Goal: Task Accomplishment & Management: Manage account settings

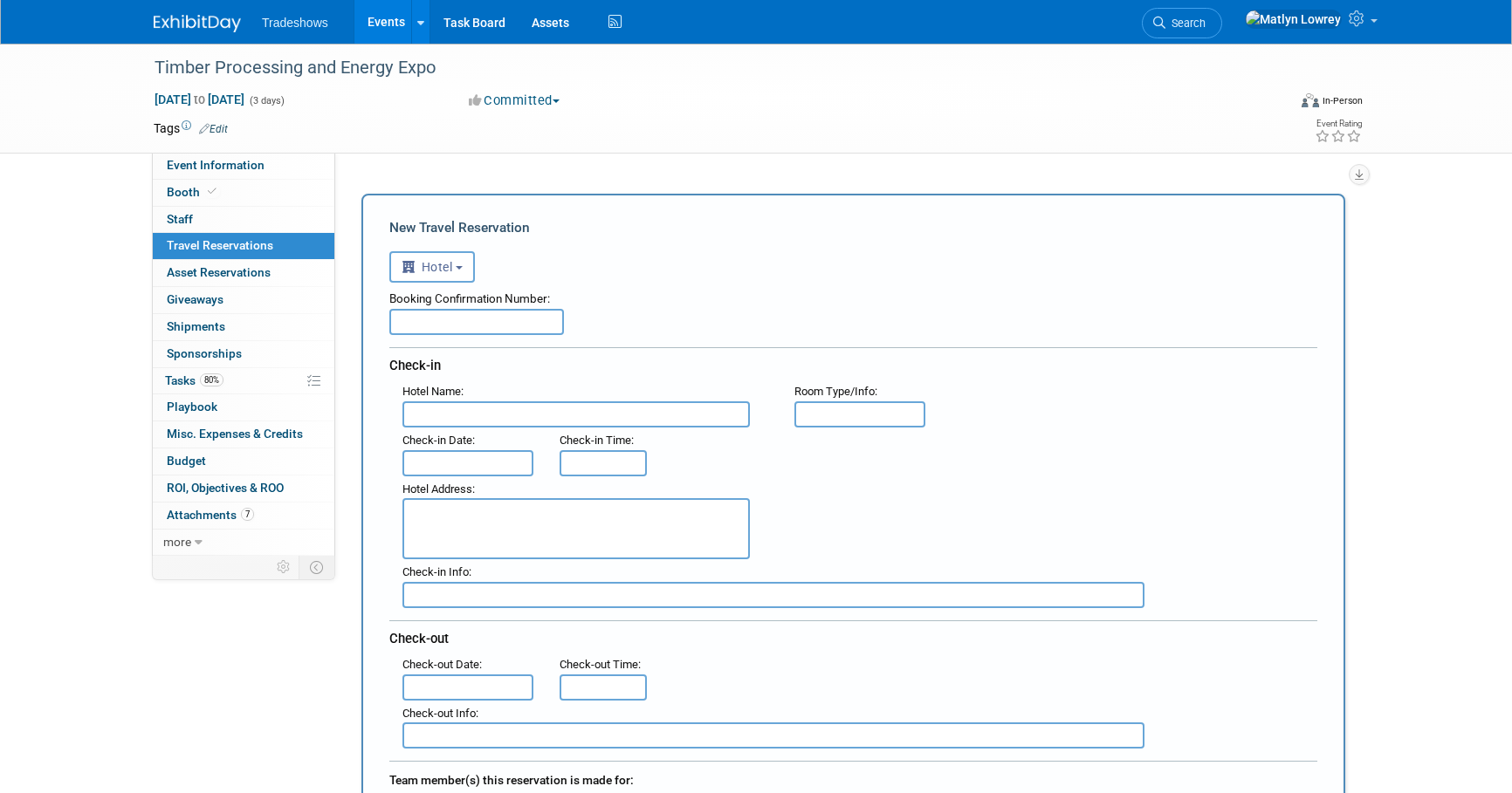
select select "6"
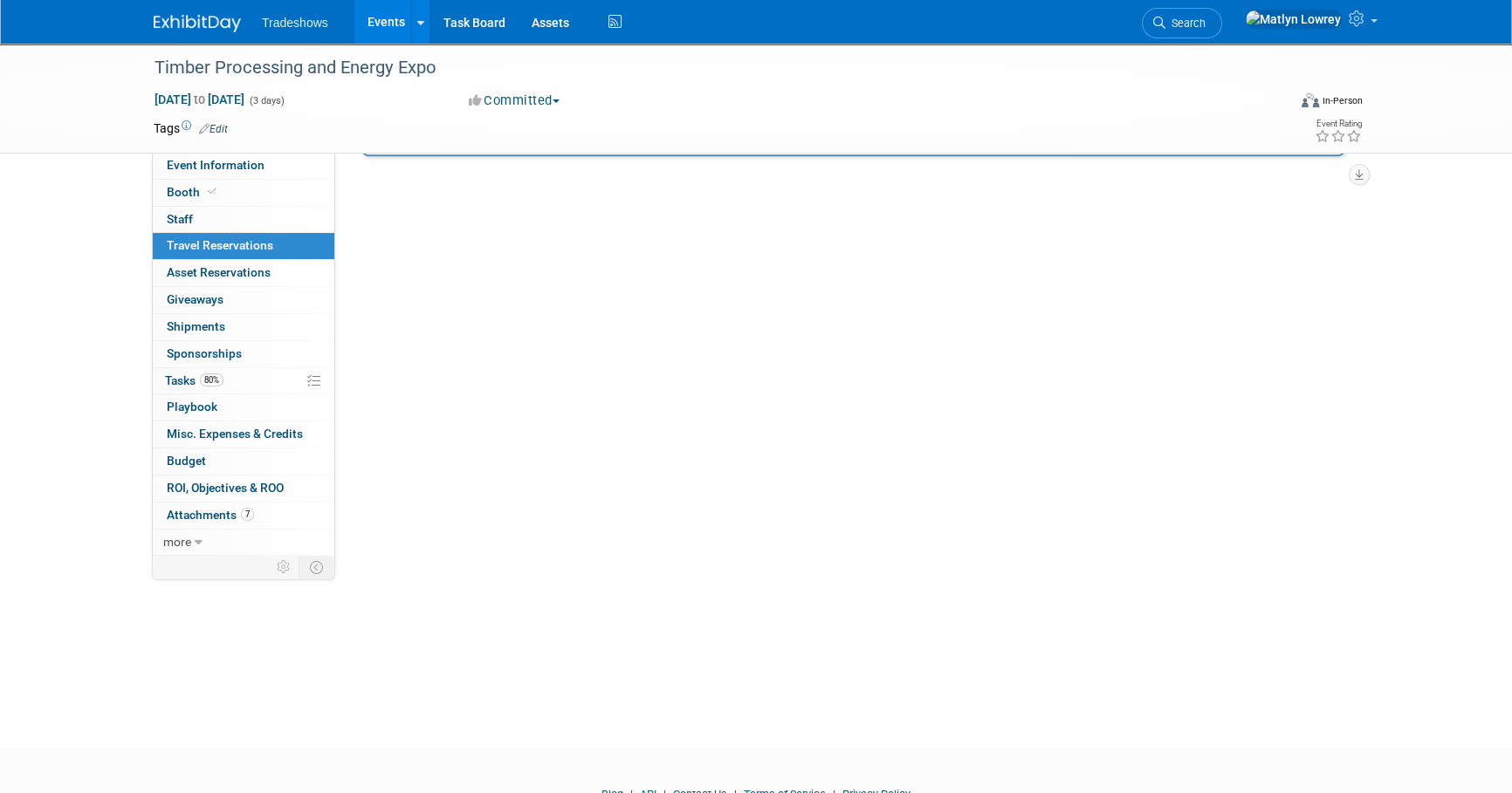
scroll to position [1189, 0]
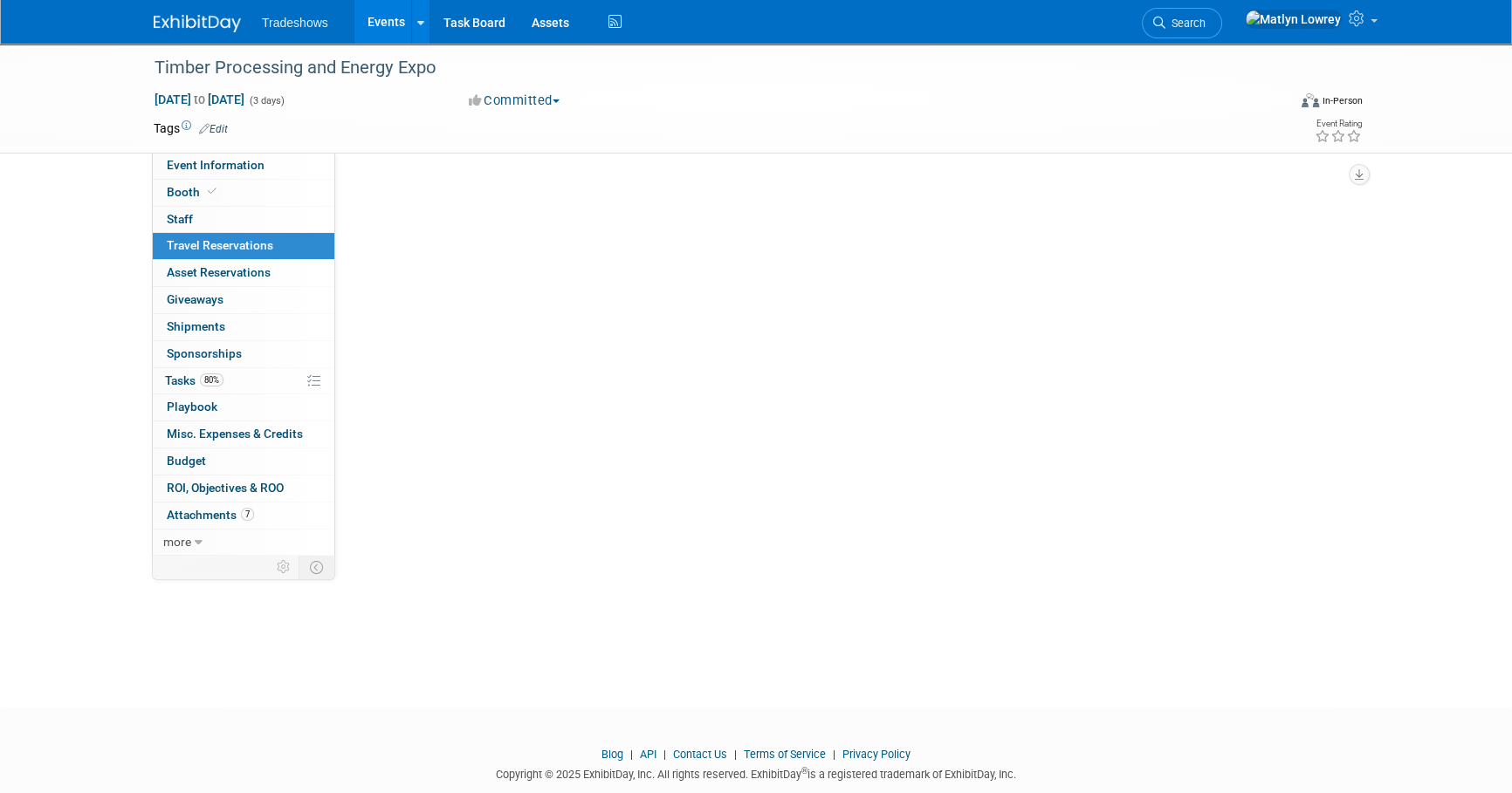
click at [381, 28] on link "Events" at bounding box center [385, 21] width 63 height 44
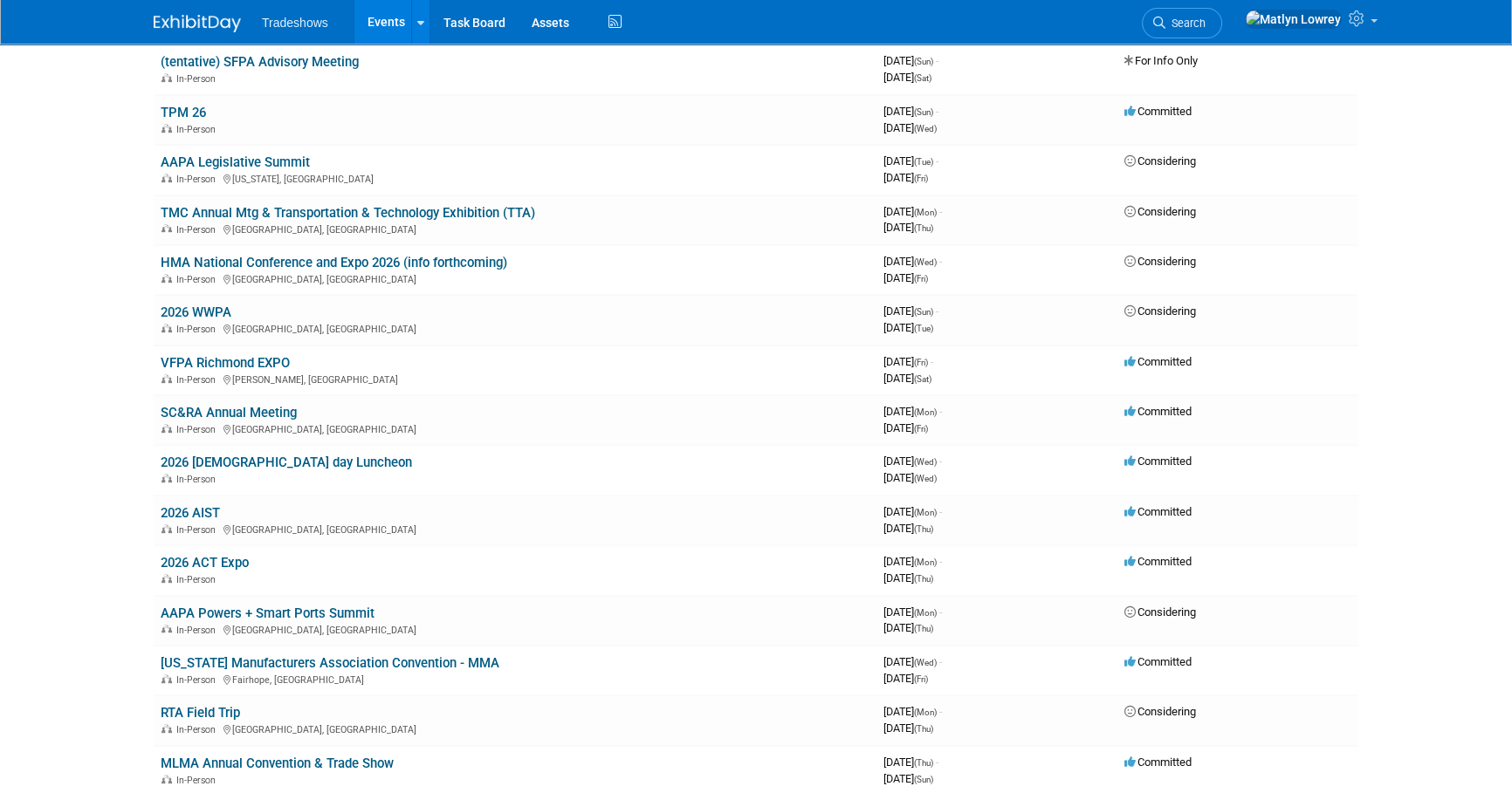
scroll to position [872, 0]
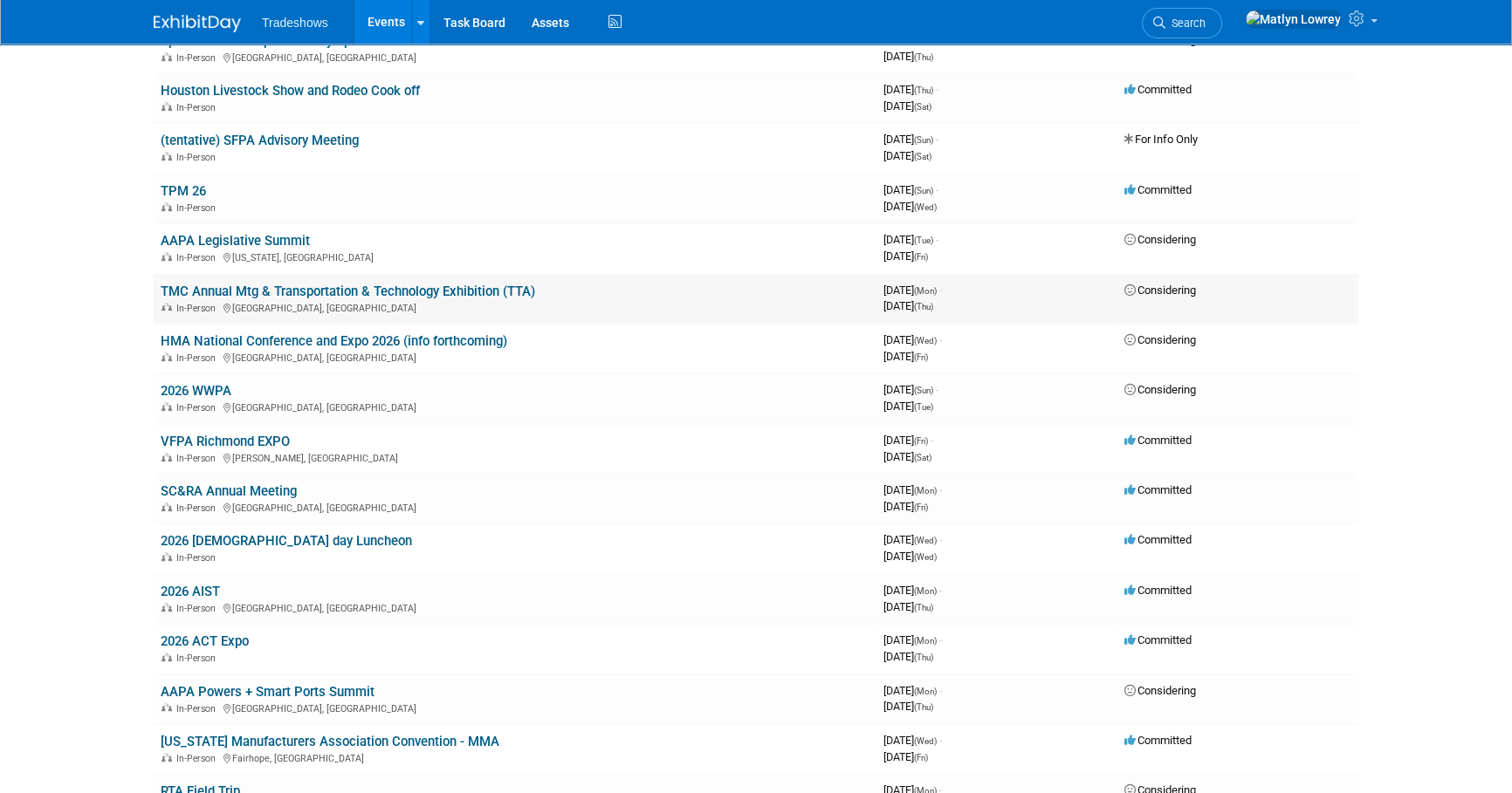
click at [306, 283] on link "TMC Annual Mtg & Transportation & Technology Exhibition (TTA)" at bounding box center [348, 291] width 374 height 16
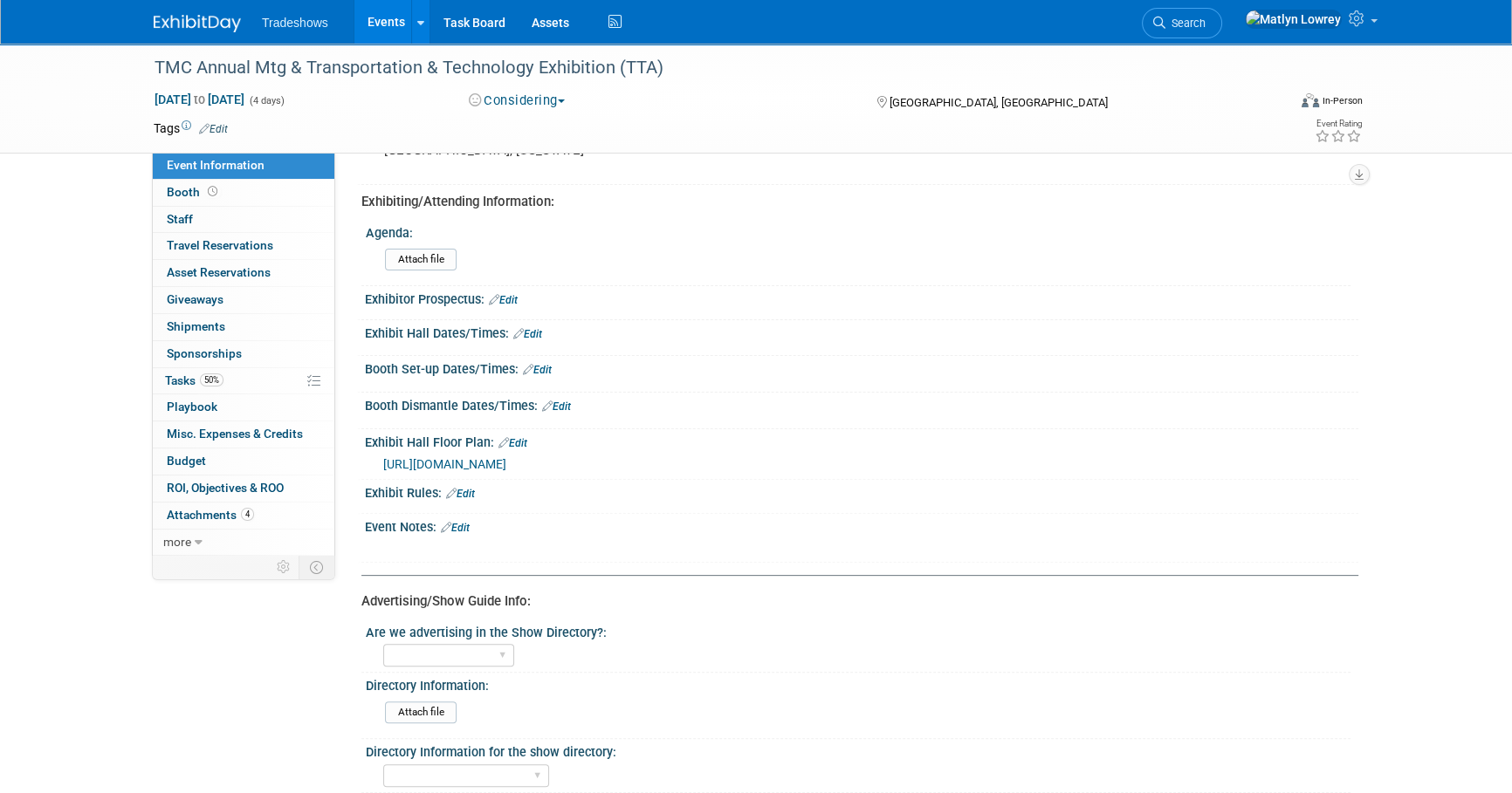
scroll to position [634, 0]
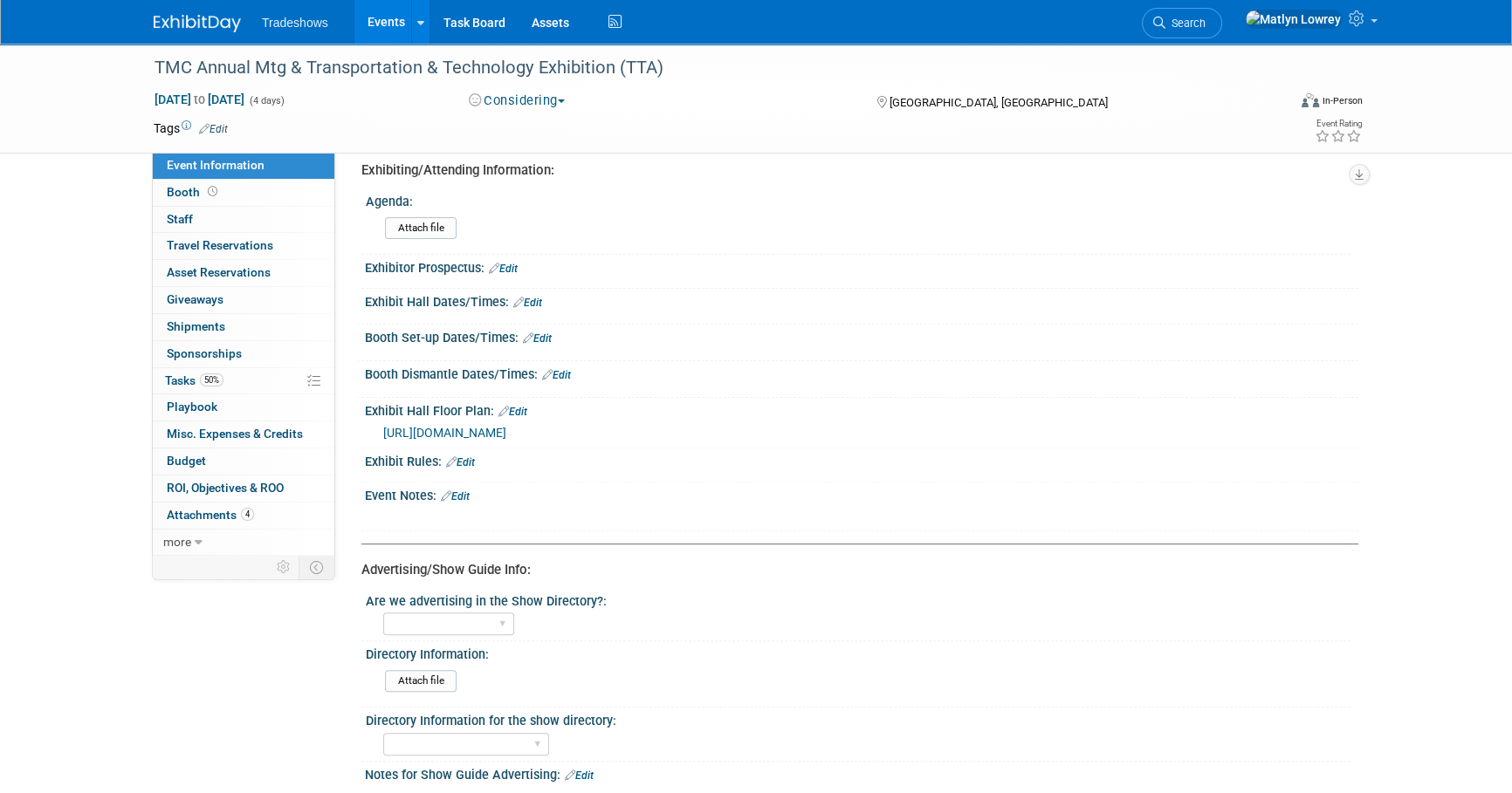
click at [459, 496] on link "Edit" at bounding box center [455, 496] width 29 height 12
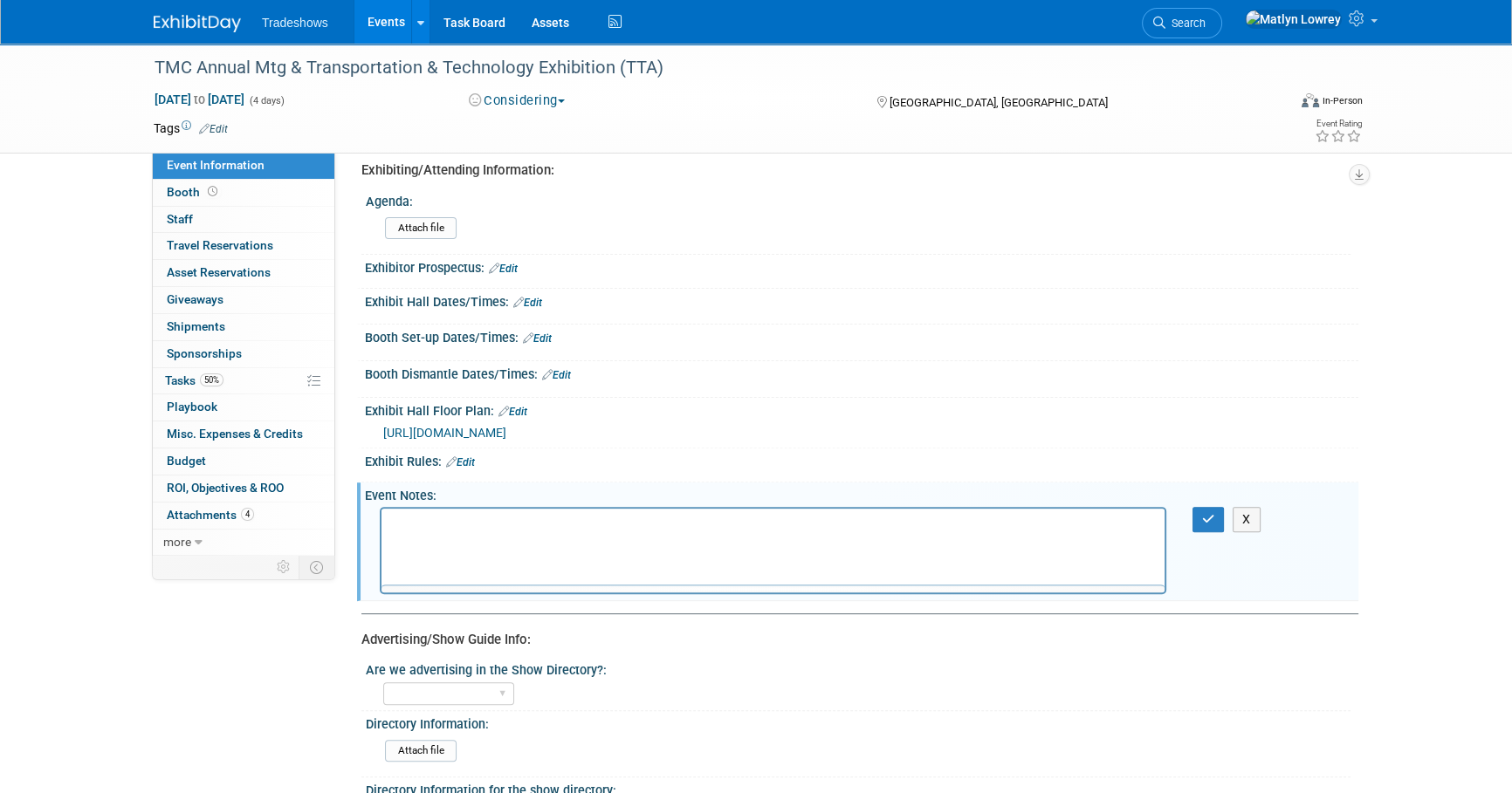
scroll to position [0, 0]
click at [440, 529] on p "Rich Text Area. Press ALT-0 for help." at bounding box center [774, 525] width 763 height 18
drag, startPoint x: 827, startPoint y: 1010, endPoint x: 453, endPoint y: 511, distance: 623.6
click at [461, 526] on p "Rich Text Area. Press ALT-0 for help." at bounding box center [774, 525] width 763 height 18
click at [408, 567] on icon "Insert/edit link" at bounding box center [406, 574] width 21 height 20
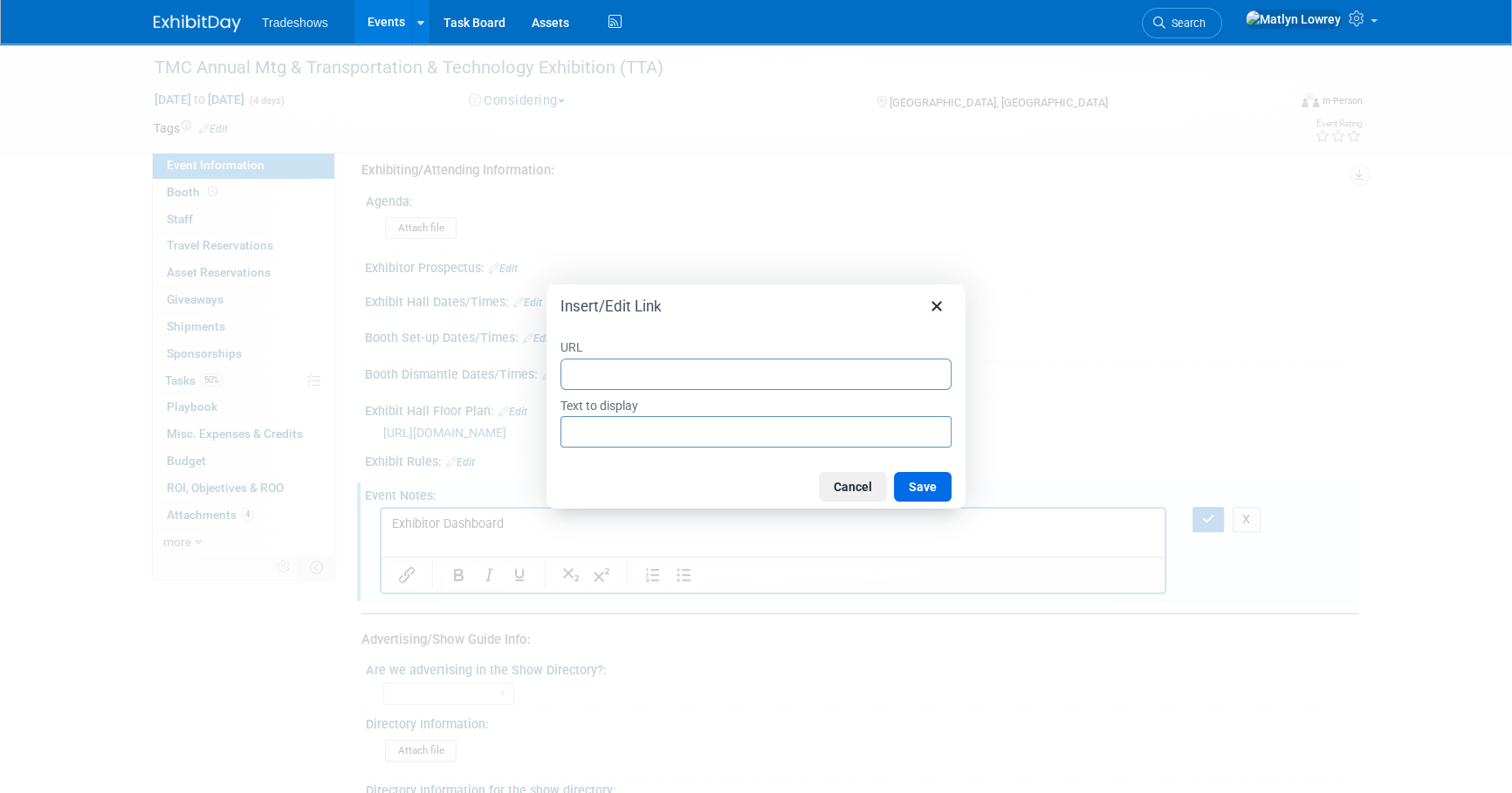
type input "[URL][DOMAIN_NAME]"
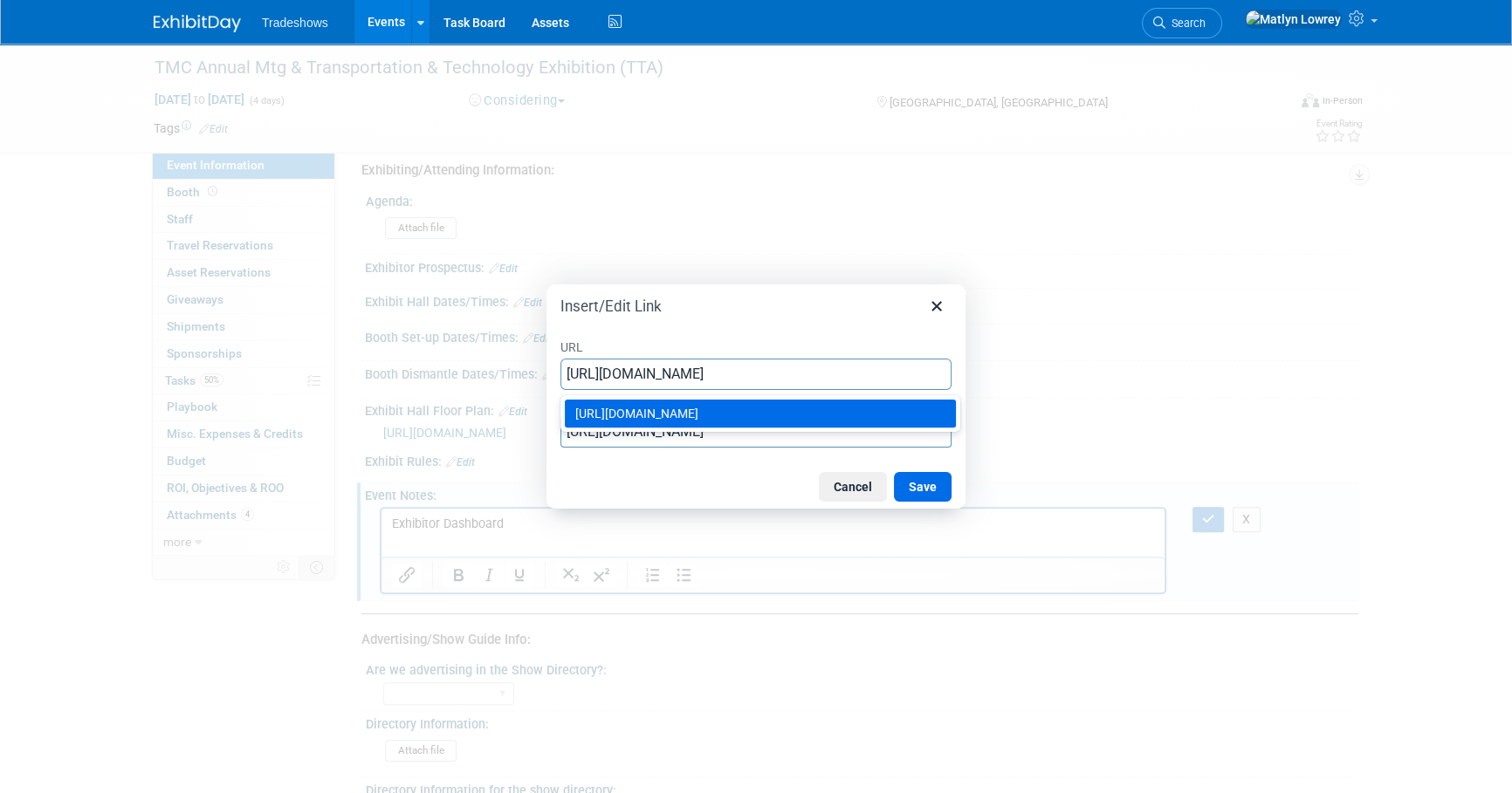
click at [614, 409] on div "[URL][DOMAIN_NAME]" at bounding box center [761, 413] width 374 height 20
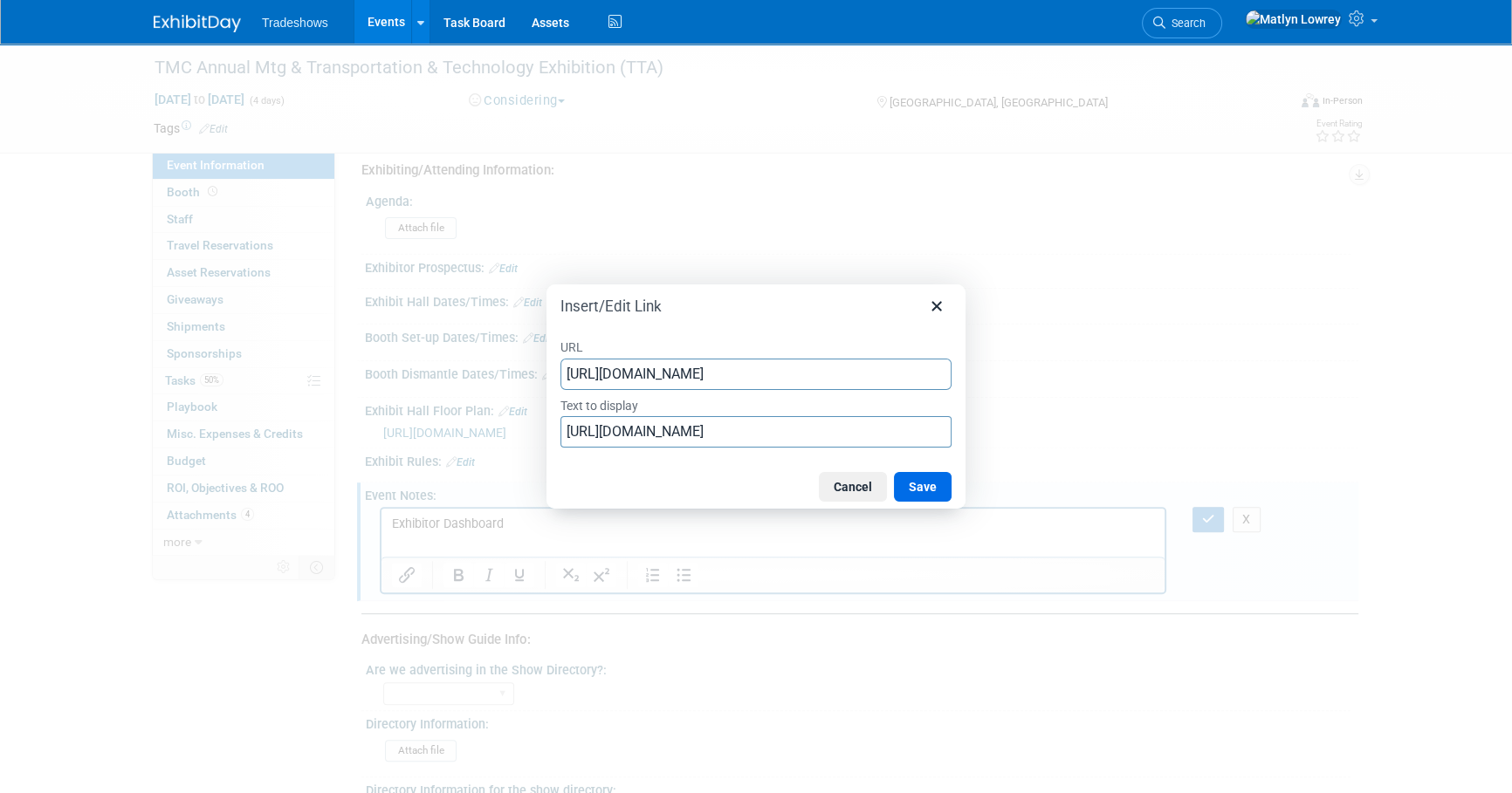
type input "[URL][DOMAIN_NAME]"
click at [616, 436] on input "[URL][DOMAIN_NAME]" at bounding box center [756, 431] width 391 height 31
type input "Exhibitor Dashboard"
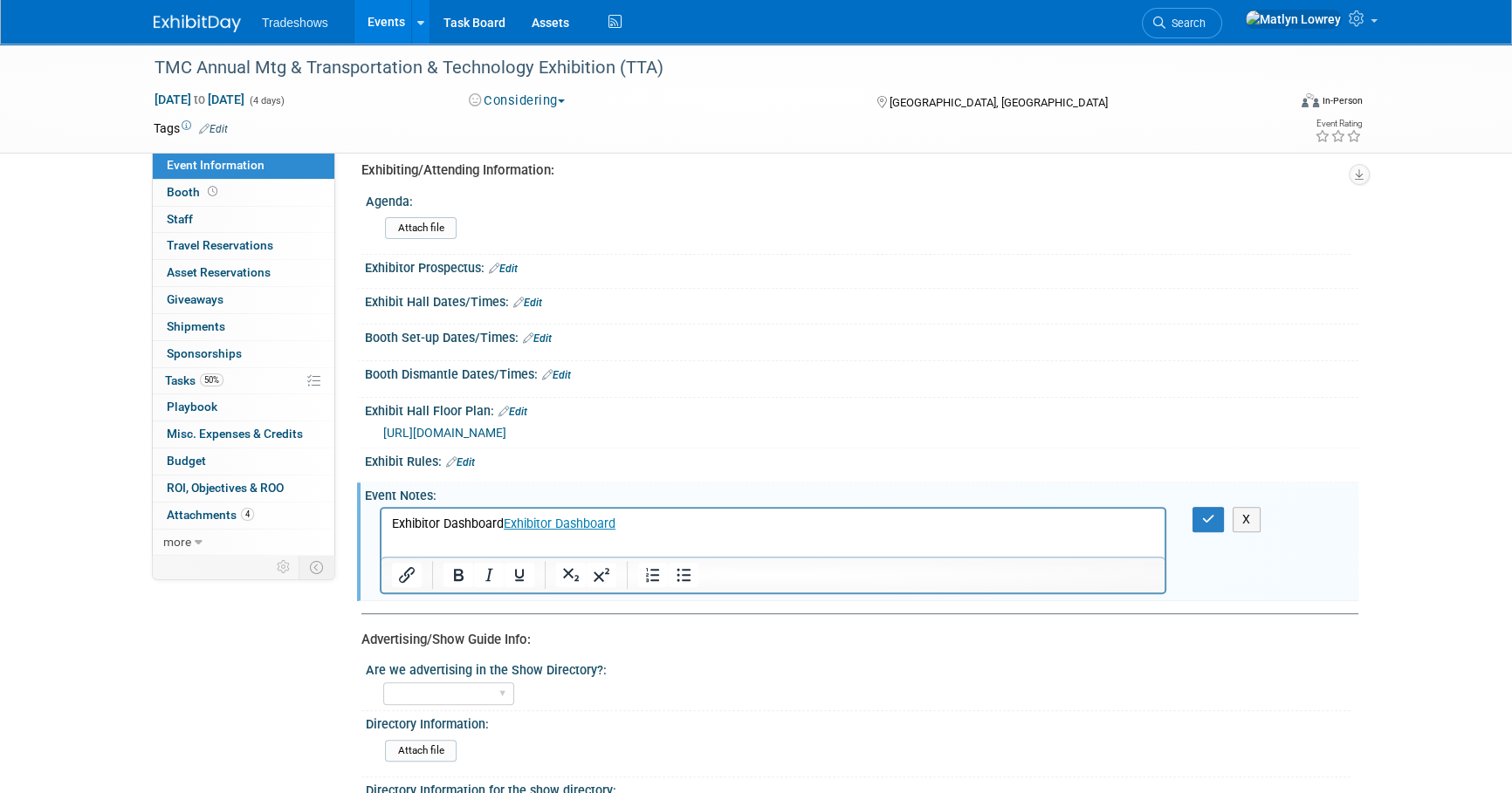
click at [455, 524] on p "Exhibitor Dashboard Exhibitor Dashboard" at bounding box center [774, 525] width 763 height 18
click at [502, 522] on p "Exhibitor Dashboard Exhibitor Dashboard" at bounding box center [774, 525] width 763 height 18
drag, startPoint x: 483, startPoint y: 559, endPoint x: 1212, endPoint y: 523, distance: 729.9
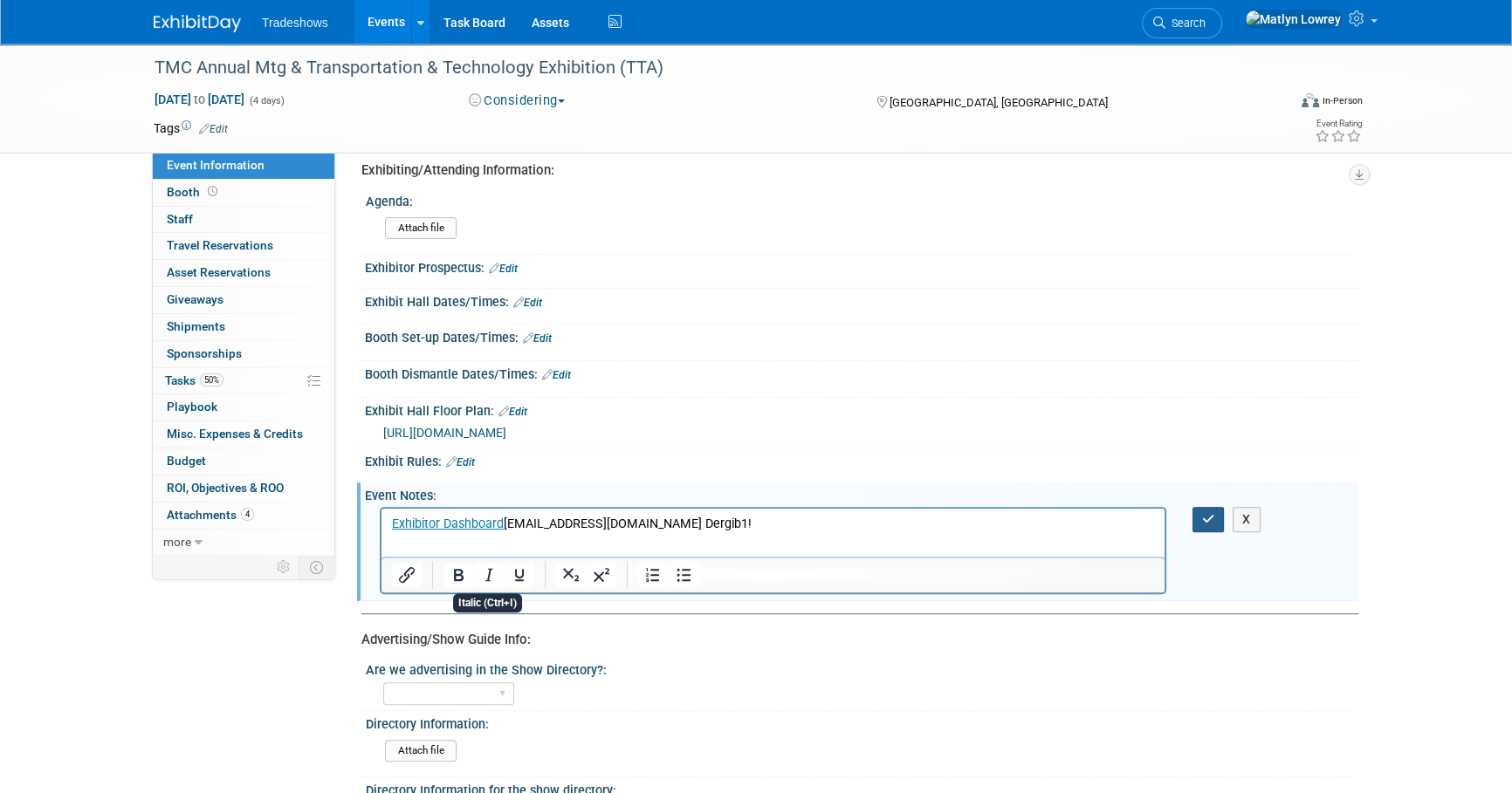
click at [1212, 523] on button "button" at bounding box center [1208, 519] width 32 height 25
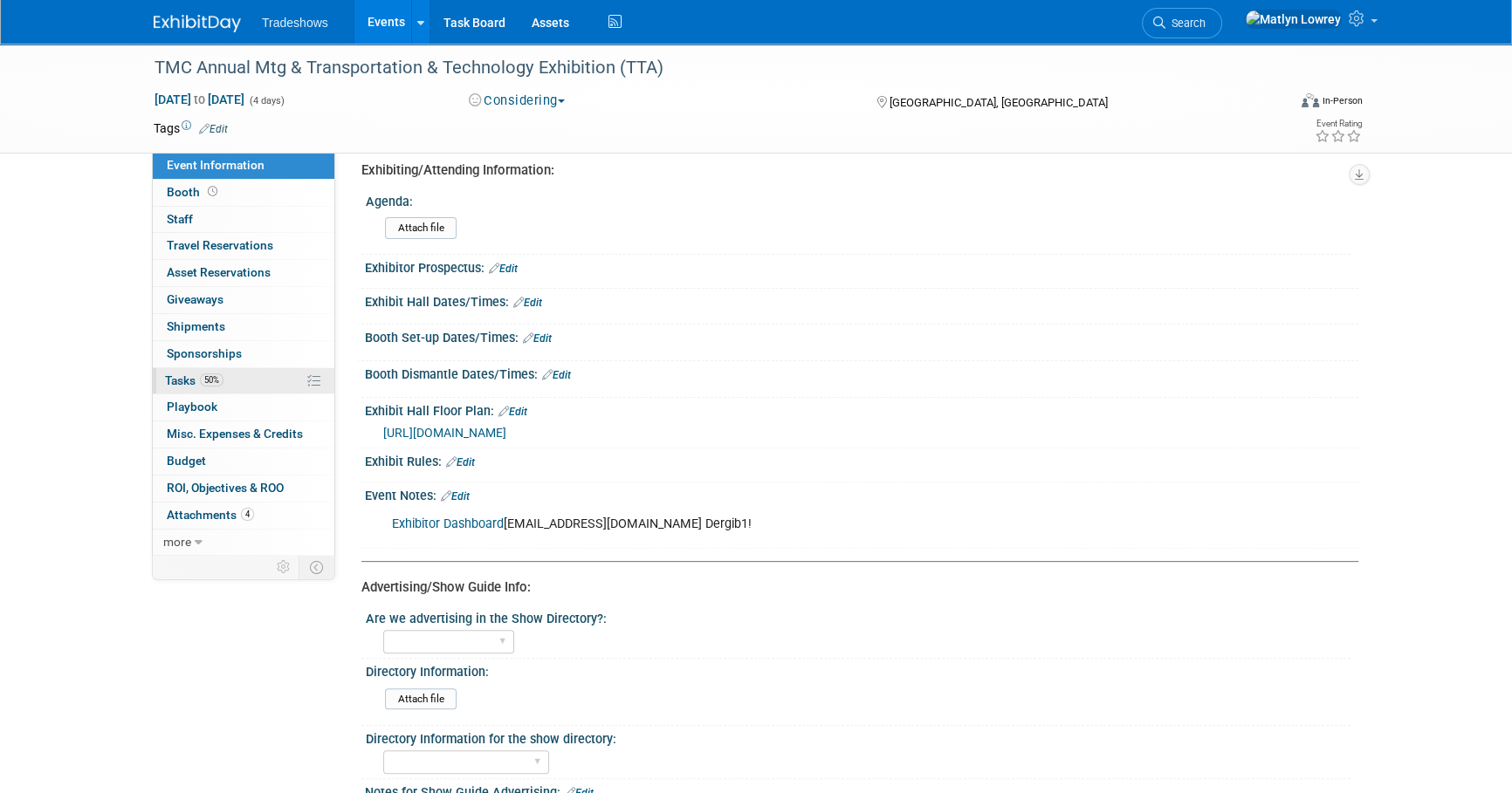
click at [217, 379] on span "50%" at bounding box center [211, 380] width 23 height 13
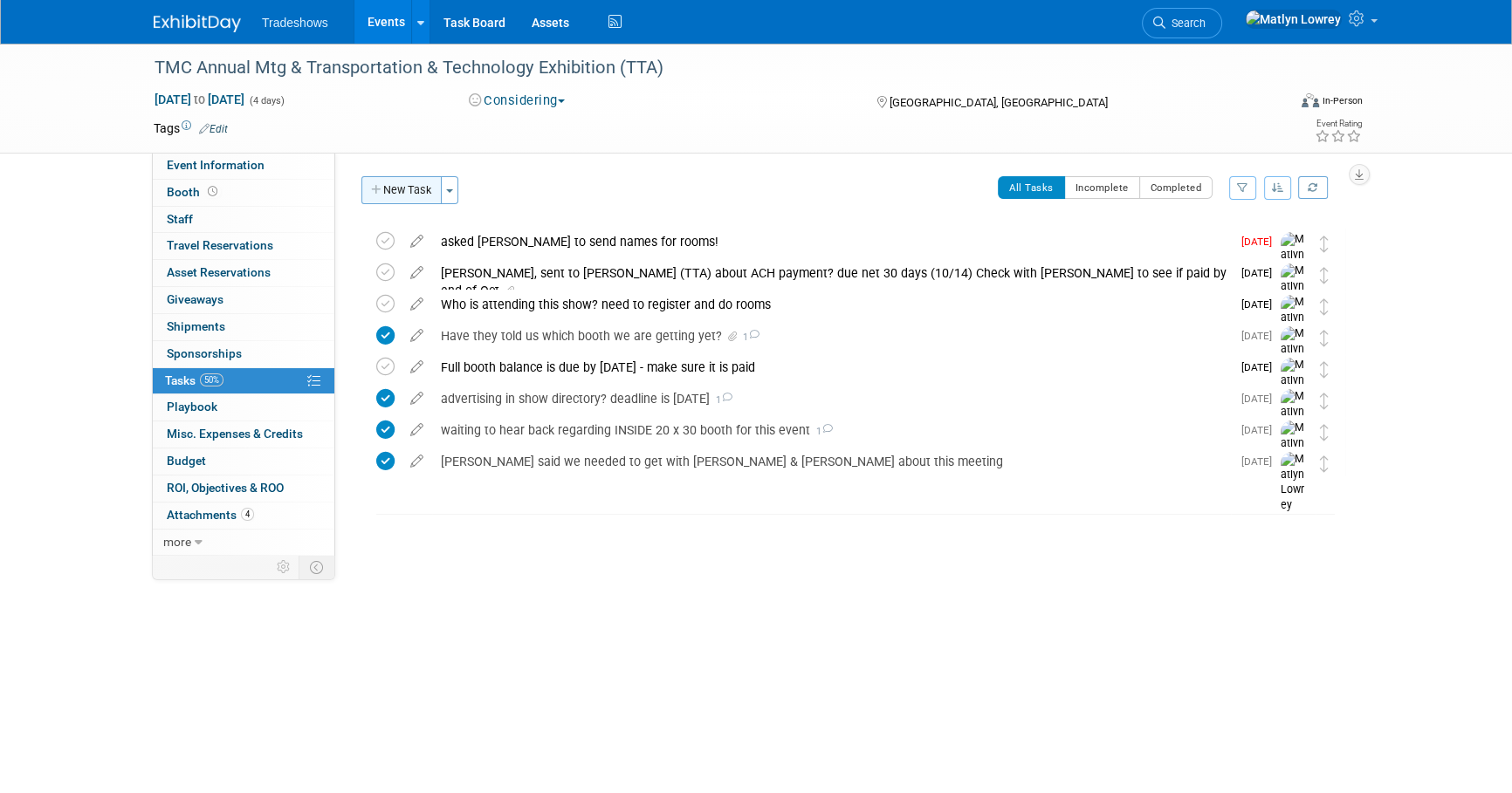
click at [406, 197] on button "New Task" at bounding box center [401, 190] width 80 height 28
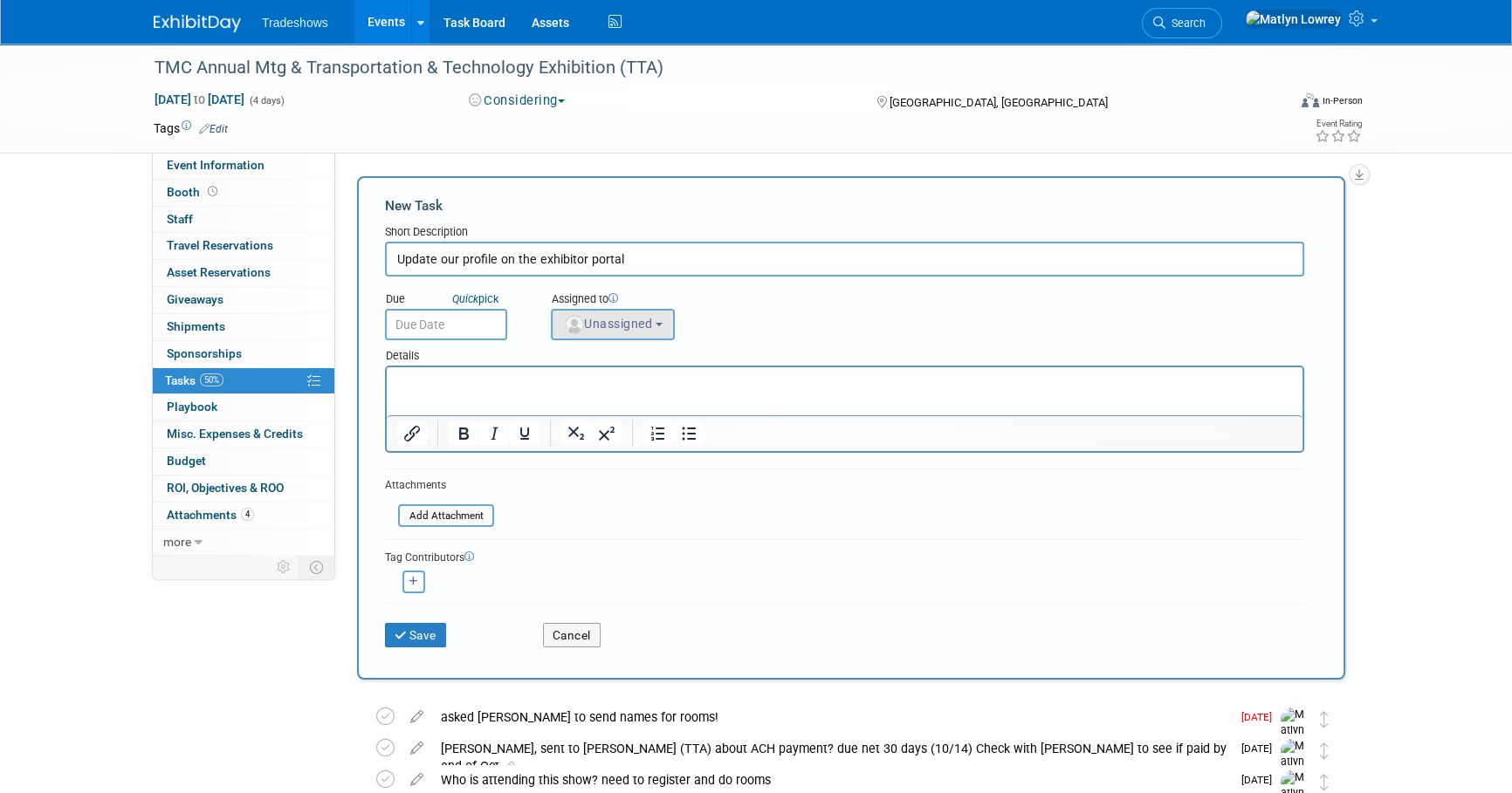
type input "Update our profile on the exhibitor portal"
click at [571, 321] on img "button" at bounding box center [574, 324] width 20 height 20
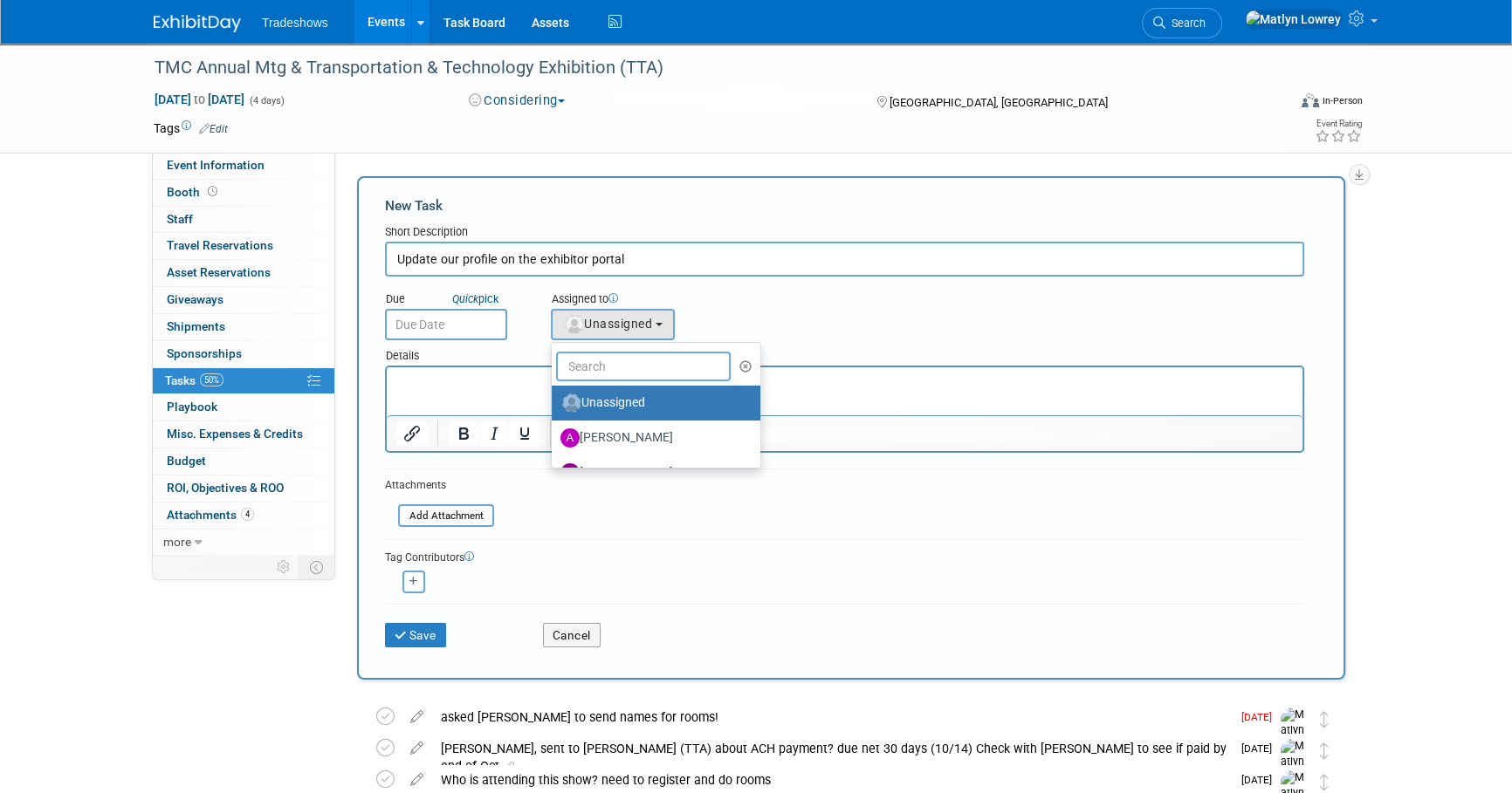
click at [569, 374] on input "text" at bounding box center [644, 366] width 175 height 29
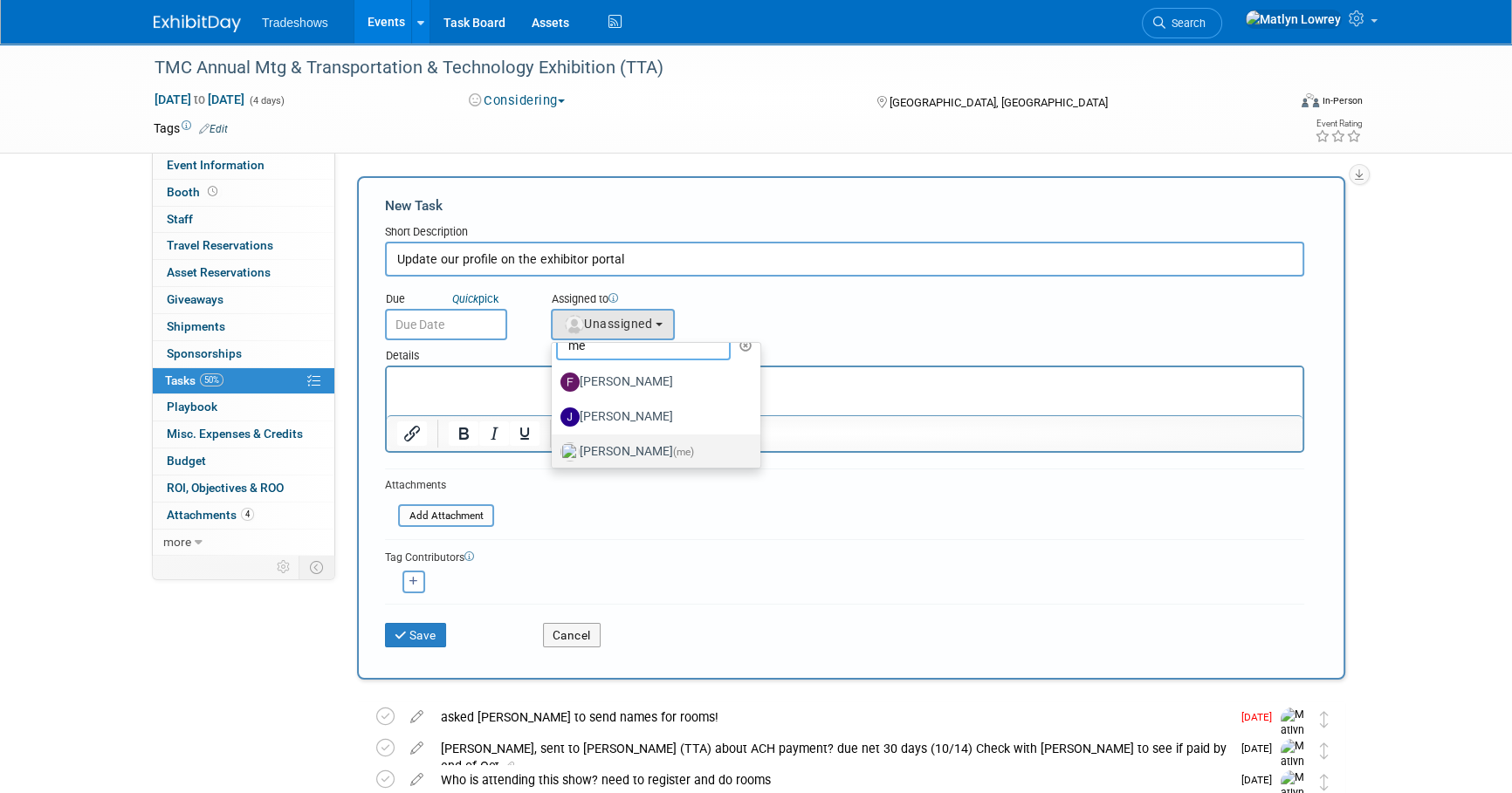
scroll to position [26, 0]
type input "me"
click at [603, 437] on label "[PERSON_NAME] (me)" at bounding box center [652, 446] width 183 height 28
click at [555, 438] on input "[PERSON_NAME] (me)" at bounding box center [548, 444] width 12 height 12
select select "53a61db3-ae1f-4f8e-85ed-74f10af30436"
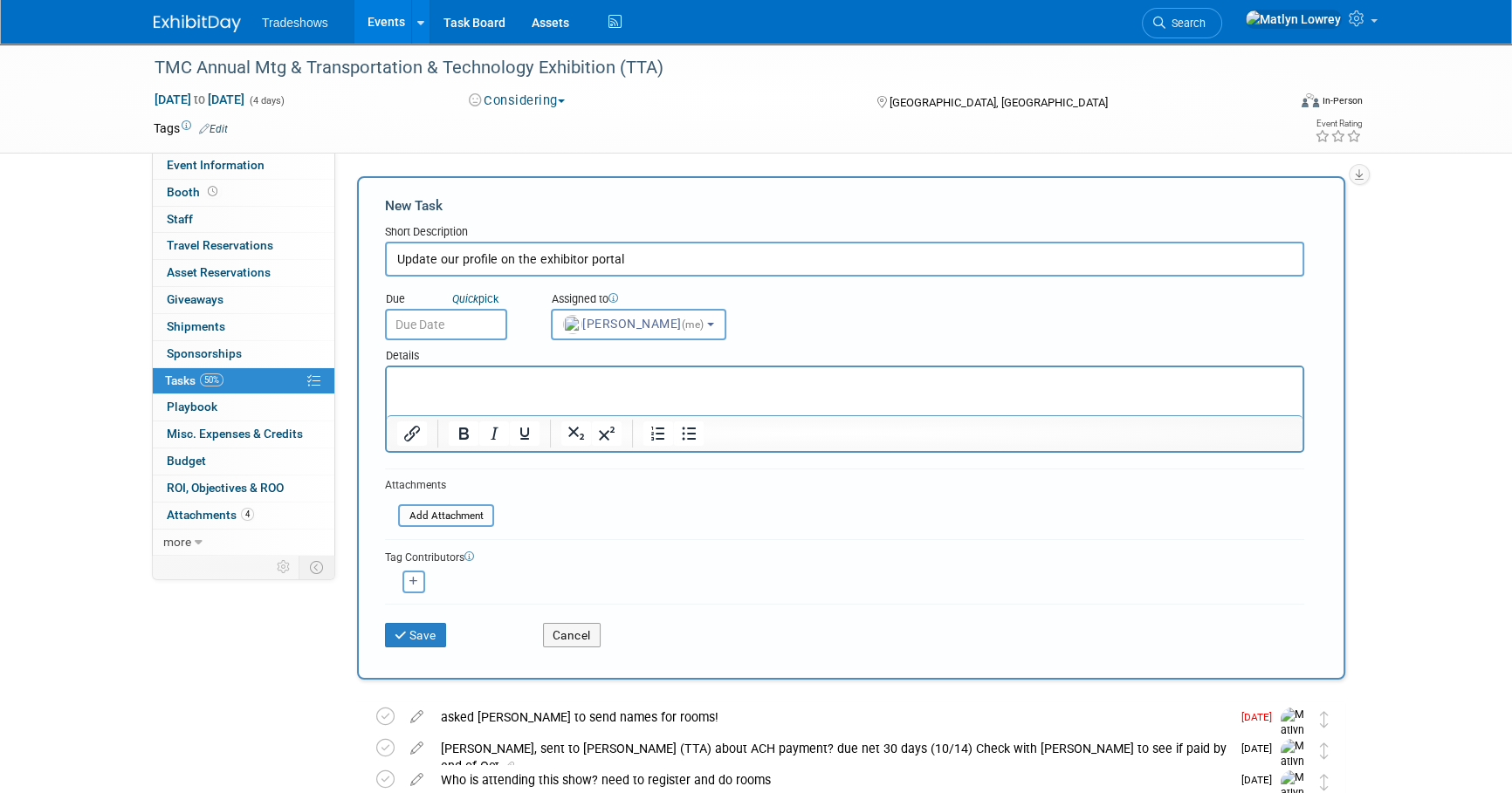
click at [436, 331] on input "text" at bounding box center [446, 324] width 122 height 31
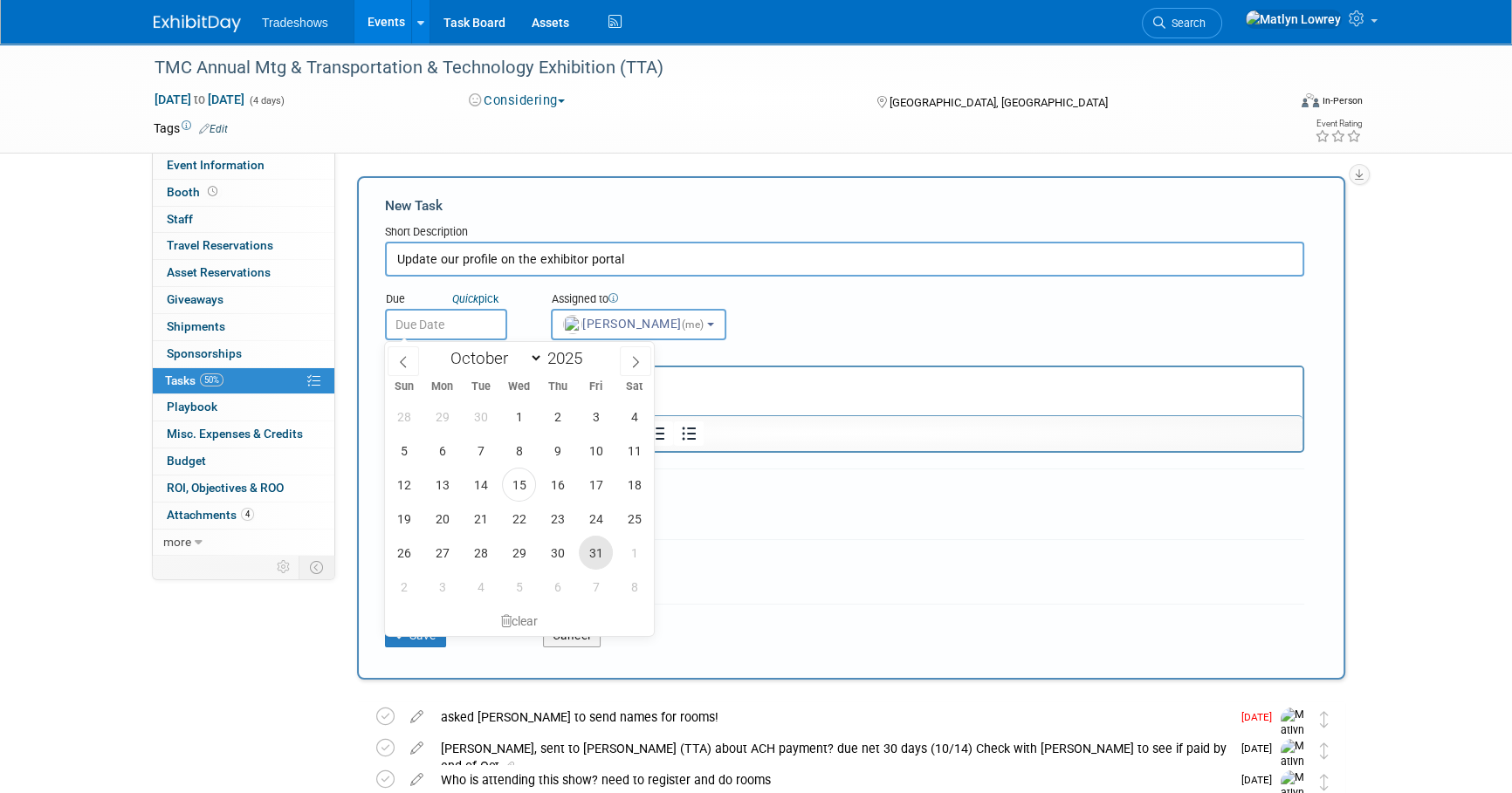
click at [608, 551] on span "31" at bounding box center [596, 552] width 34 height 34
type input "[DATE]"
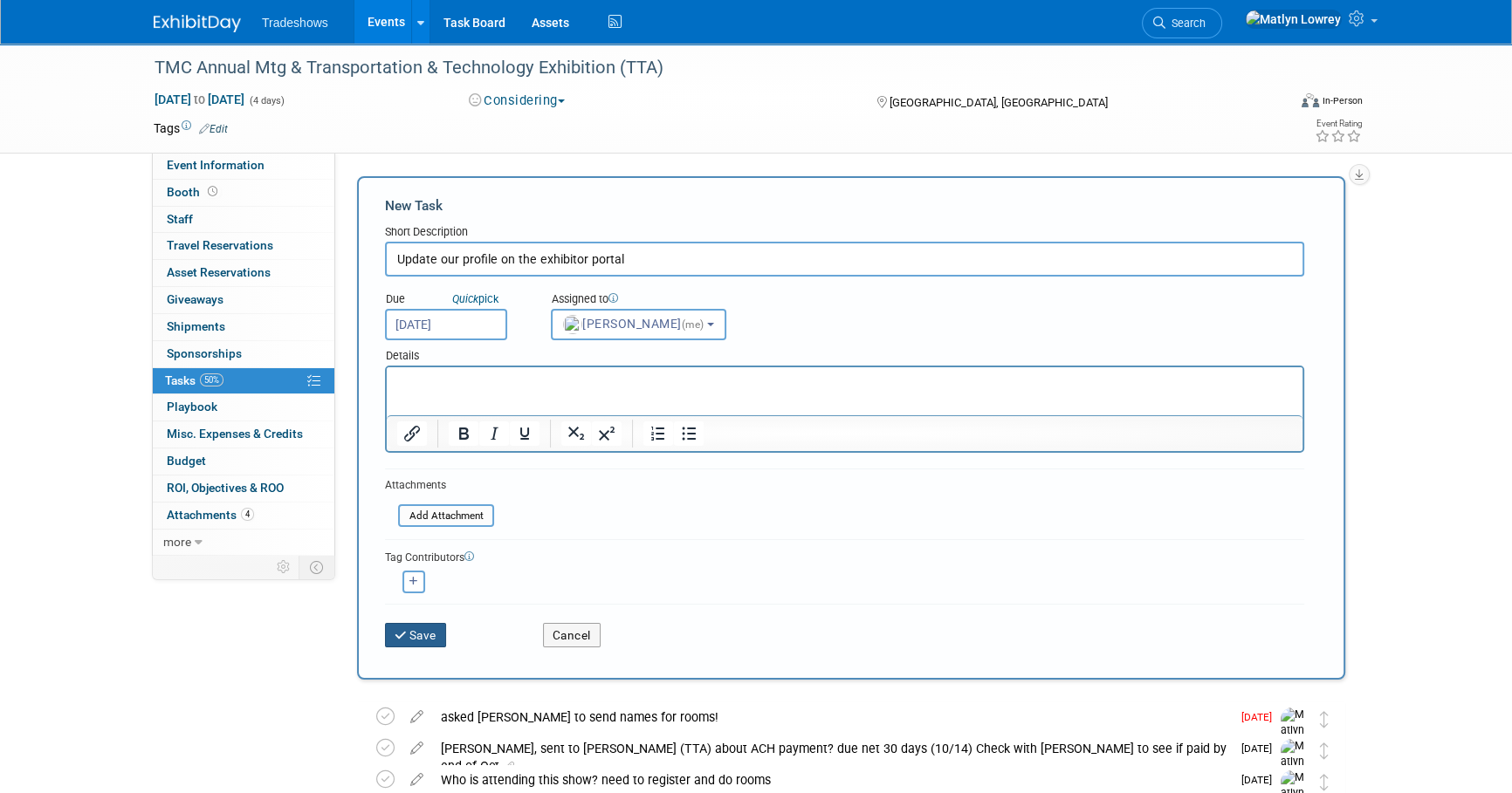
click at [431, 645] on button "Save" at bounding box center [415, 634] width 62 height 24
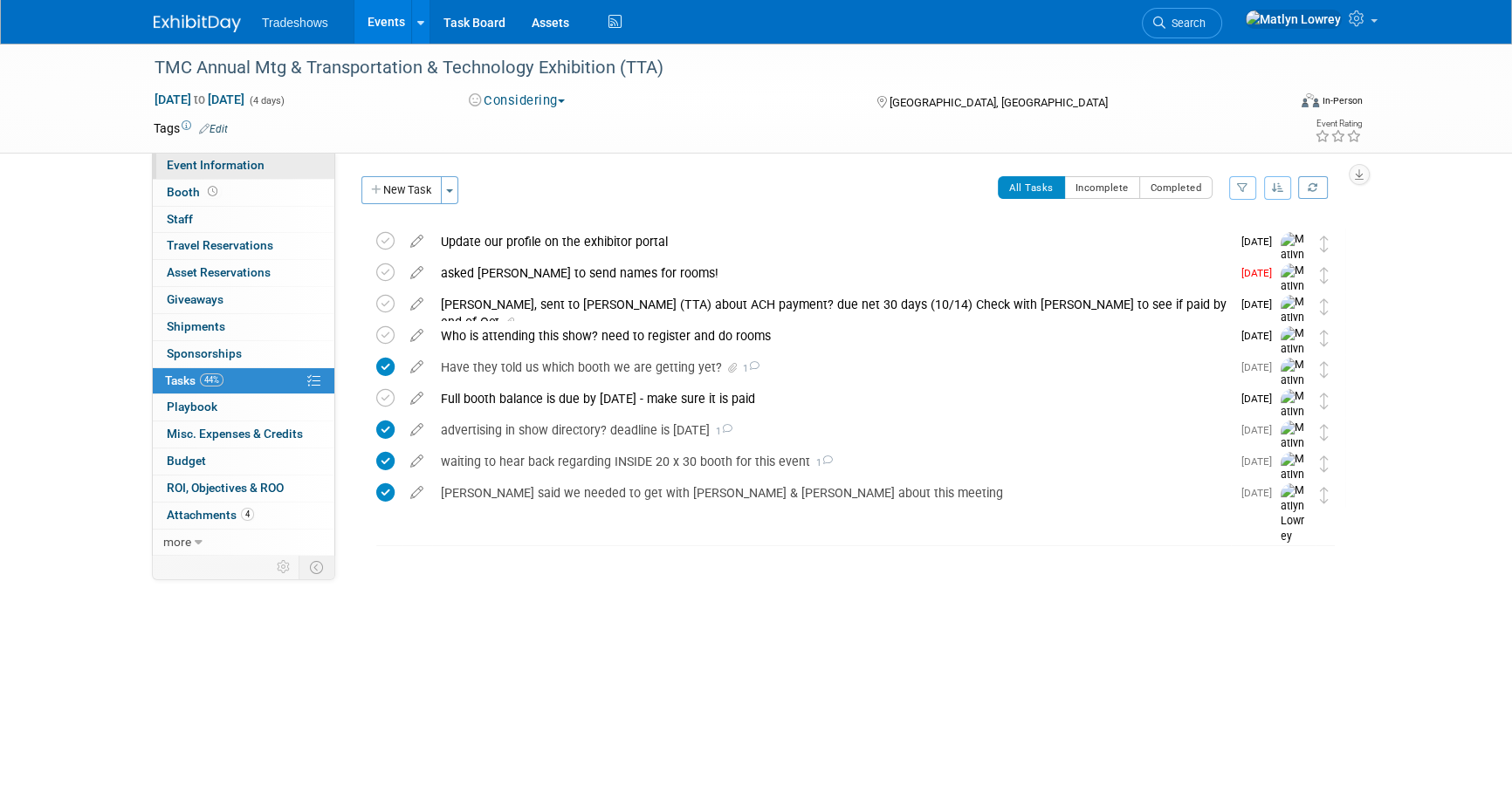
drag, startPoint x: 234, startPoint y: 162, endPoint x: 252, endPoint y: 176, distance: 22.8
click at [234, 162] on span "Event Information" at bounding box center [216, 165] width 98 height 14
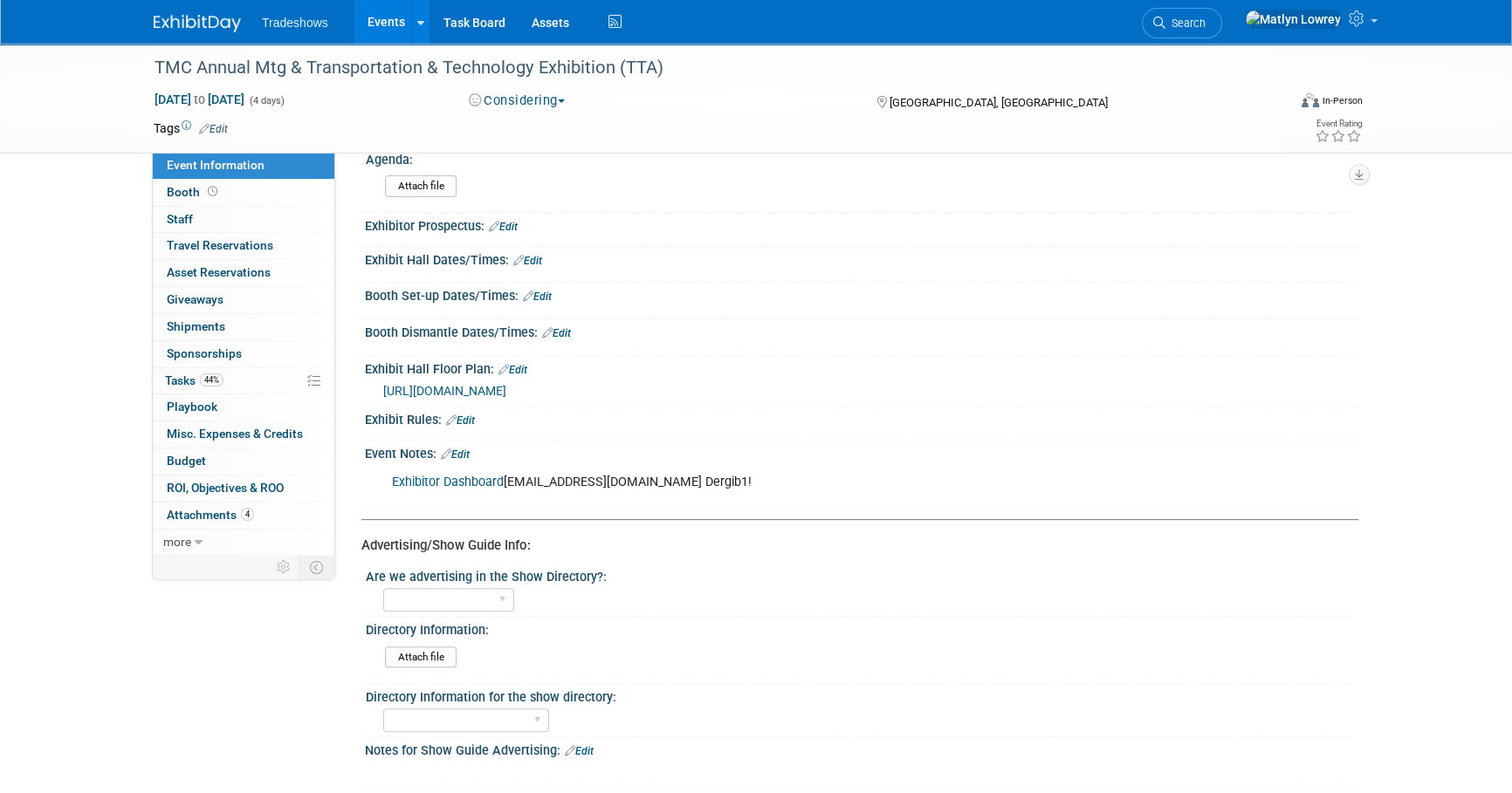
scroll to position [699, 0]
